Goal: Task Accomplishment & Management: Use online tool/utility

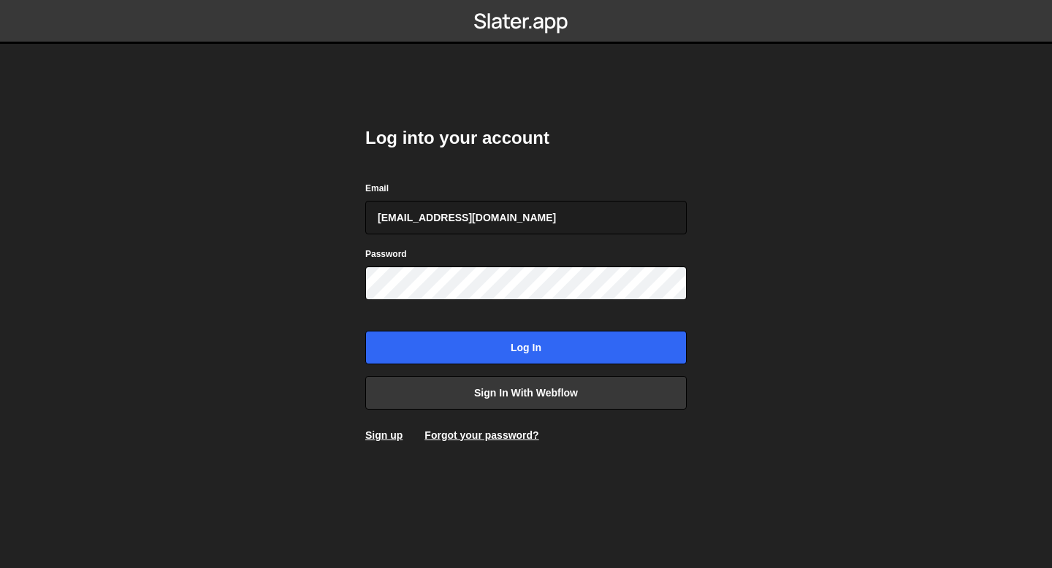
type input "[EMAIL_ADDRESS][DOMAIN_NAME]"
click at [365, 331] on input "Log in" at bounding box center [525, 348] width 321 height 34
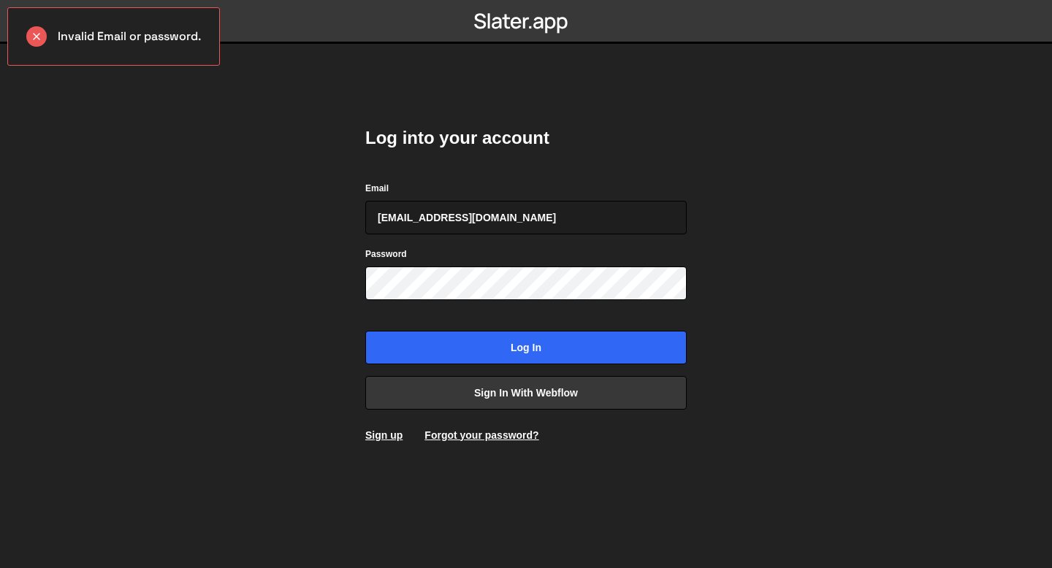
click at [454, 264] on div "Password" at bounding box center [525, 273] width 321 height 54
click at [365, 331] on input "Log in" at bounding box center [525, 348] width 321 height 34
click at [524, 221] on input "bessoneliot@gmail.com" at bounding box center [525, 218] width 321 height 34
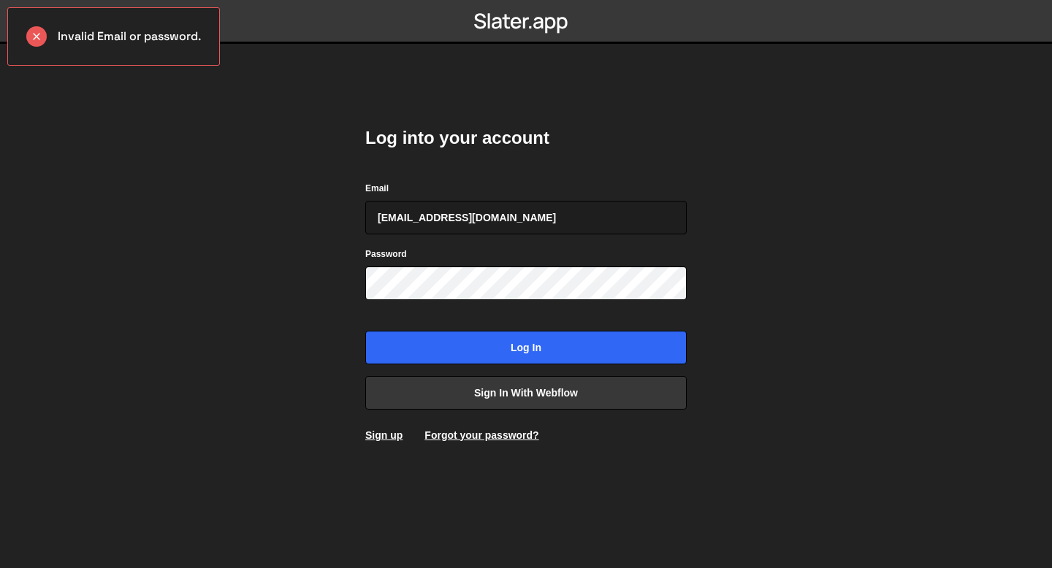
click at [293, 237] on body "Invalid Email or password. Log into your account Email bessoneliot@gmail.com Pa…" at bounding box center [526, 284] width 1052 height 568
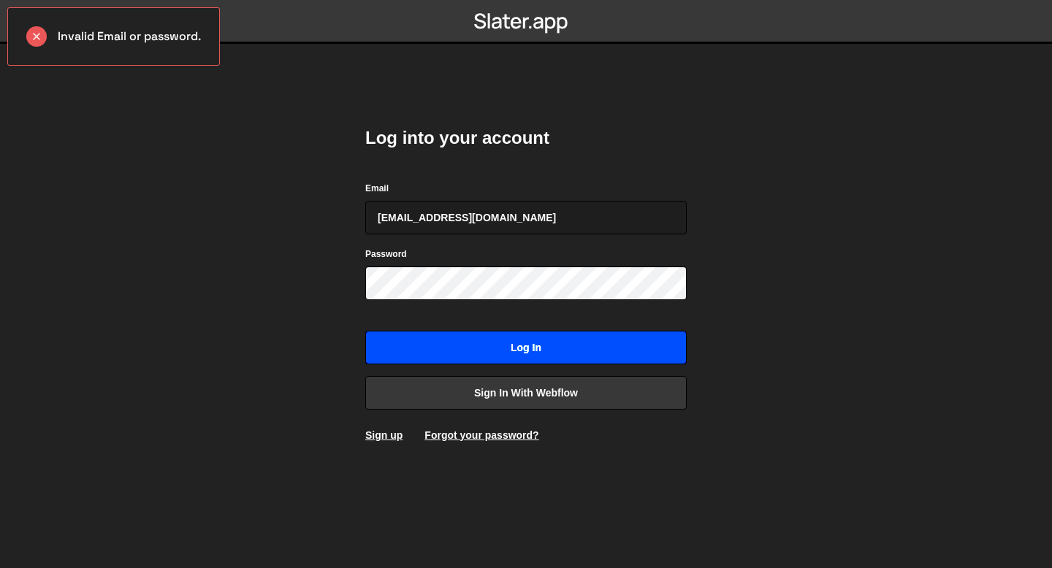
click at [457, 351] on input "Log in" at bounding box center [525, 348] width 321 height 34
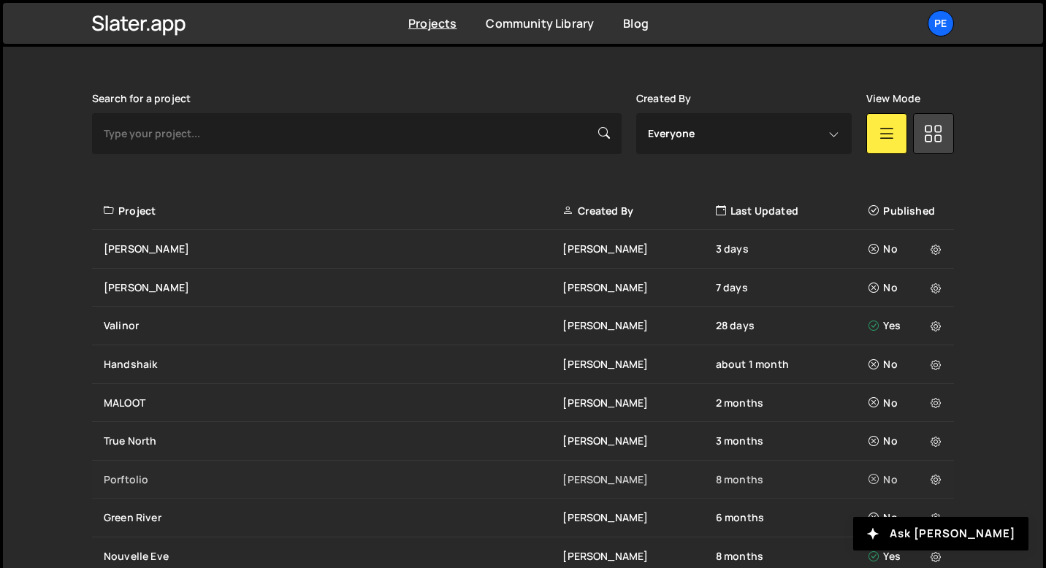
scroll to position [404, 0]
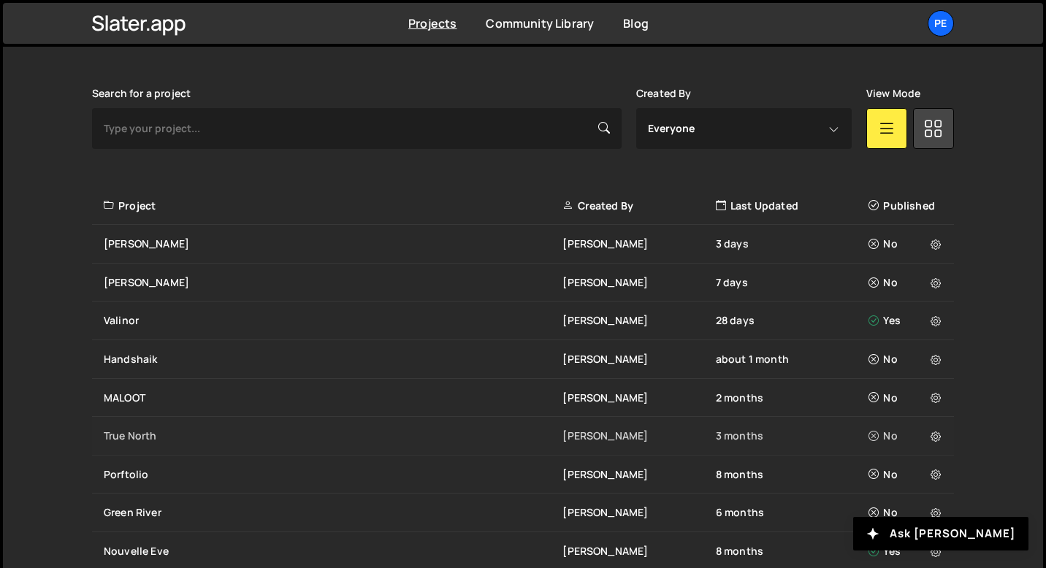
click at [147, 443] on div "True North Eliot BESSON 3 months No" at bounding box center [523, 436] width 862 height 39
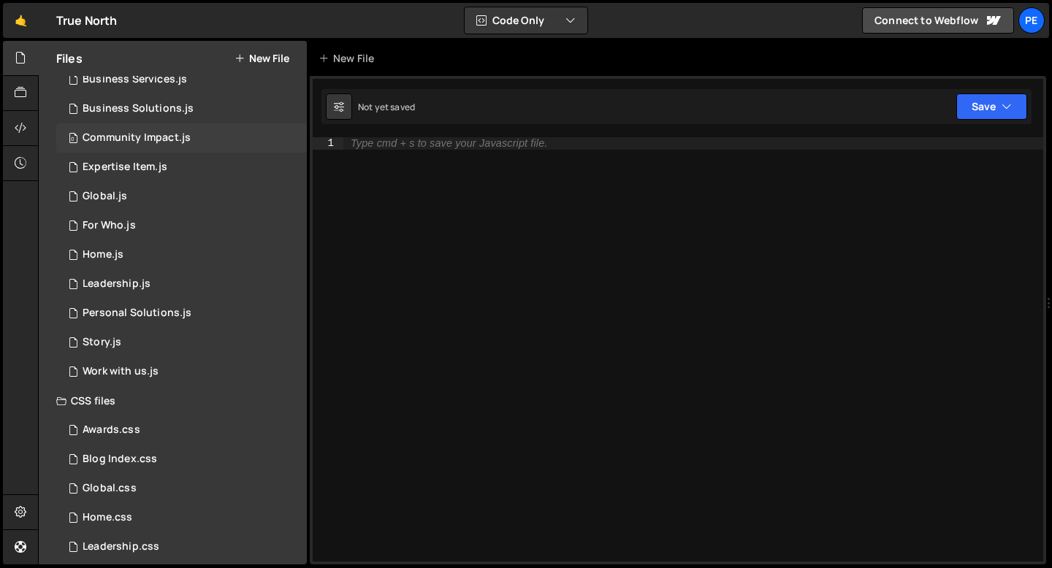
scroll to position [227, 0]
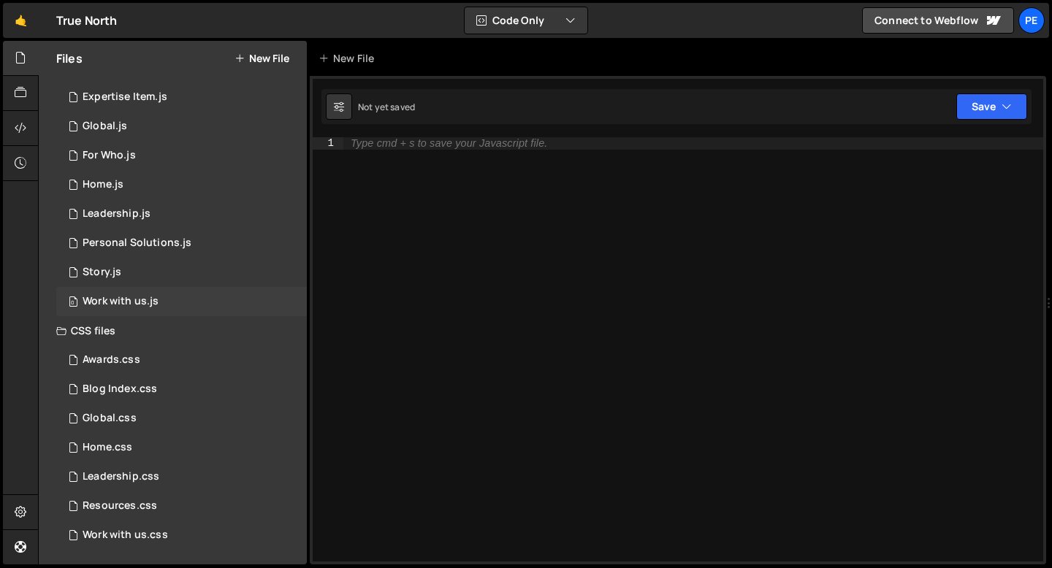
click at [153, 302] on div "Work with us.js" at bounding box center [121, 301] width 76 height 13
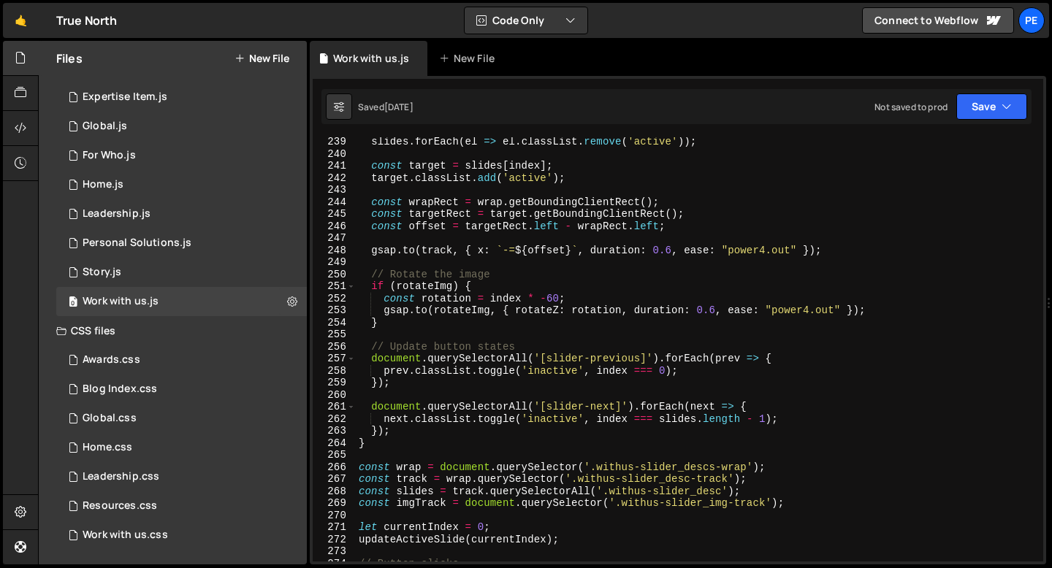
scroll to position [2869, 0]
click at [545, 299] on div "slides . forEach ( el => el . classList . remove ( 'active' )) ; const target =…" at bounding box center [696, 360] width 681 height 448
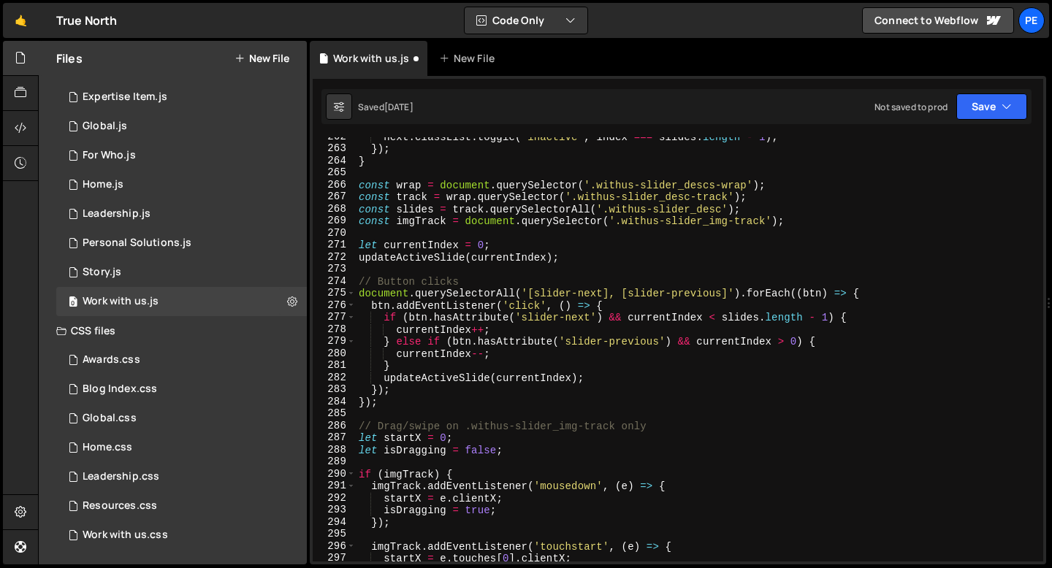
scroll to position [3152, 0]
click at [509, 394] on div "next . classList . toggle ( 'inactive' , index === slides . length - 1 ) ; }) ;…" at bounding box center [696, 355] width 681 height 448
type textarea "});"
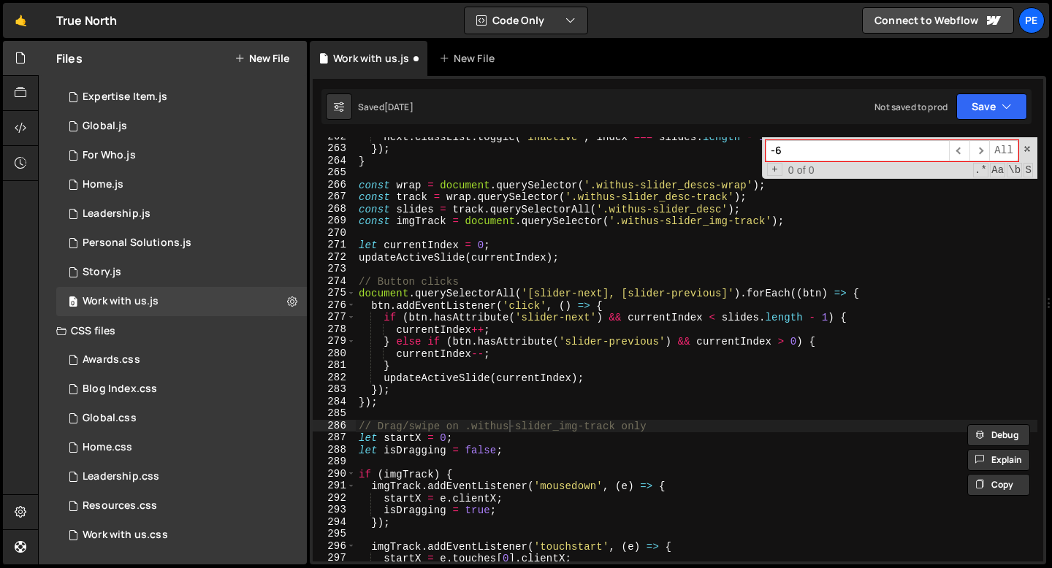
type input "-"
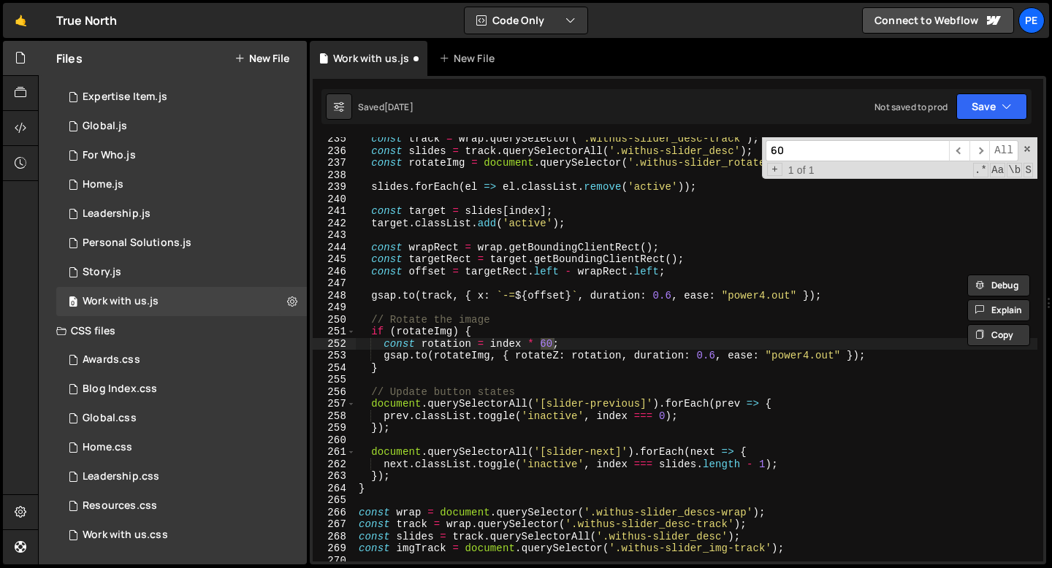
scroll to position [2824, 0]
type input "6"
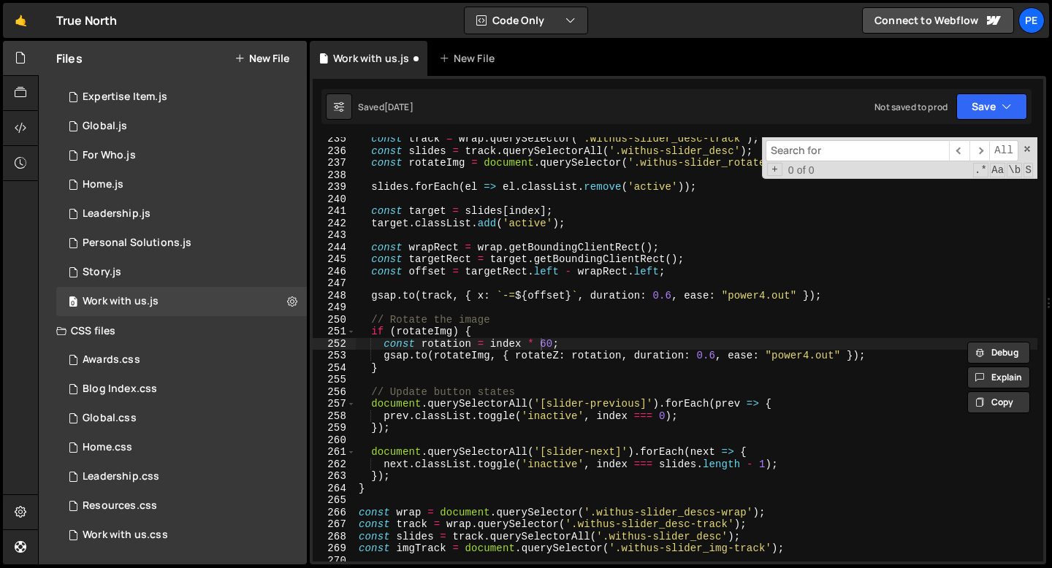
type textarea "// Rotate the image"
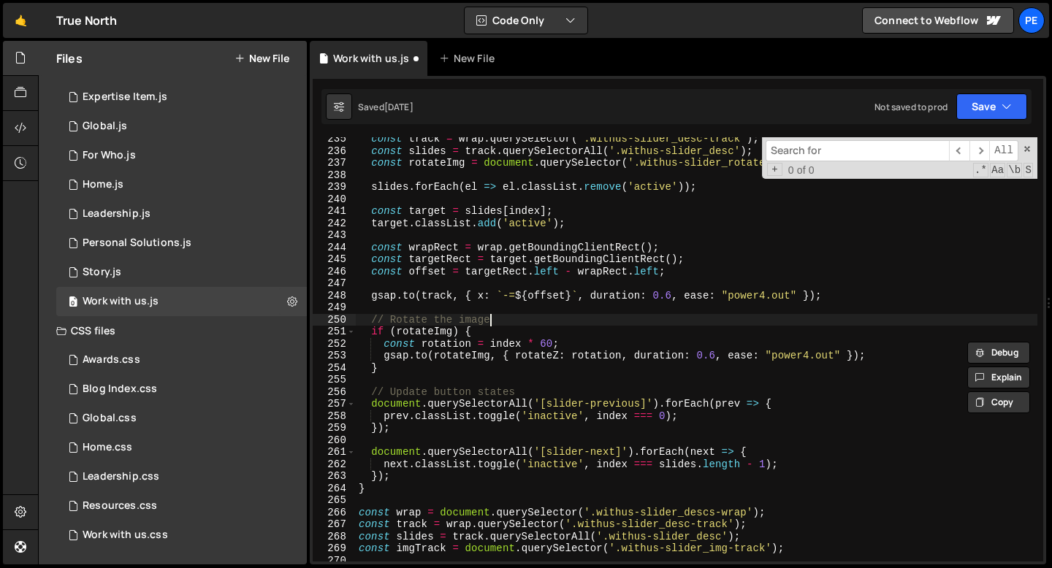
click at [517, 321] on div "const track = wrap . querySelector ( '.withus-slider_desc-track' ) ; const slid…" at bounding box center [696, 357] width 681 height 448
